Goal: Task Accomplishment & Management: Use online tool/utility

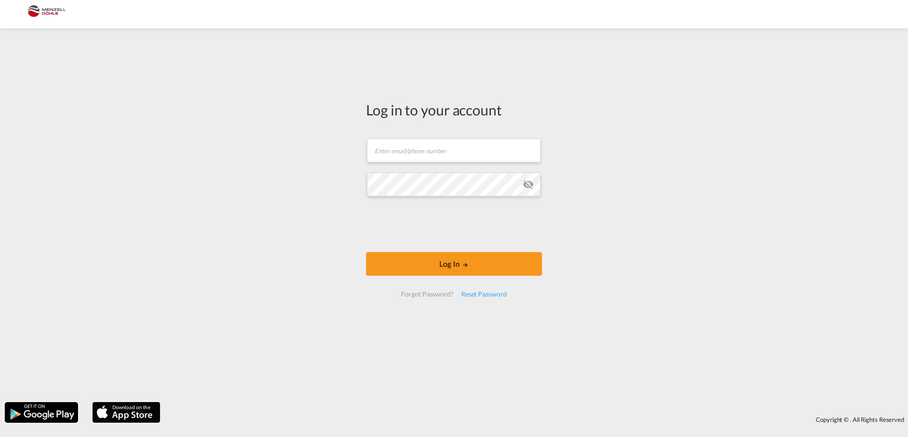
type input "[EMAIL_ADDRESS][DOMAIN_NAME]"
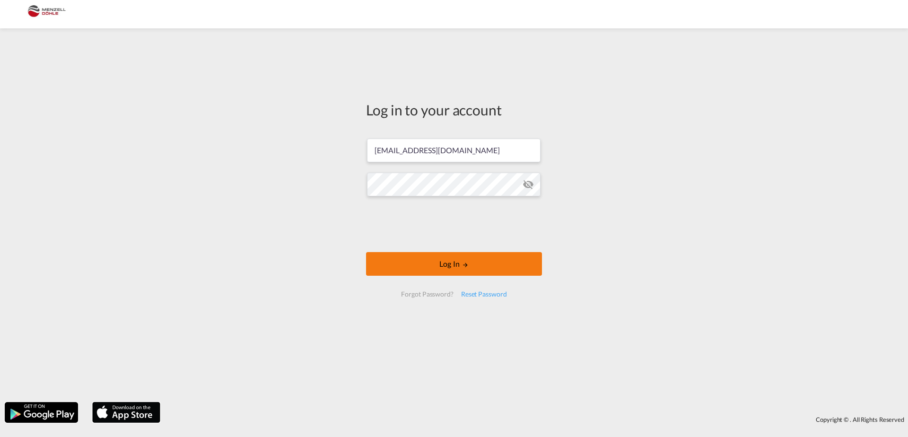
click at [454, 267] on button "Log In" at bounding box center [454, 264] width 176 height 24
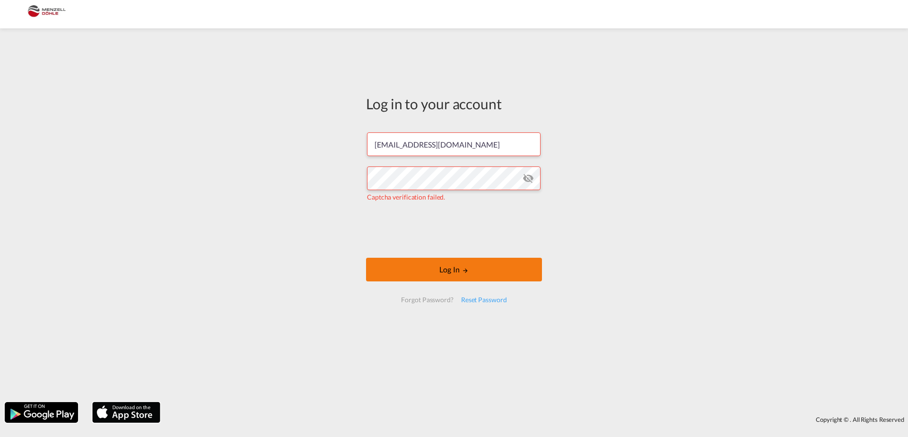
click at [486, 272] on button "Log In" at bounding box center [454, 270] width 176 height 24
